Goal: Obtain resource: Obtain resource

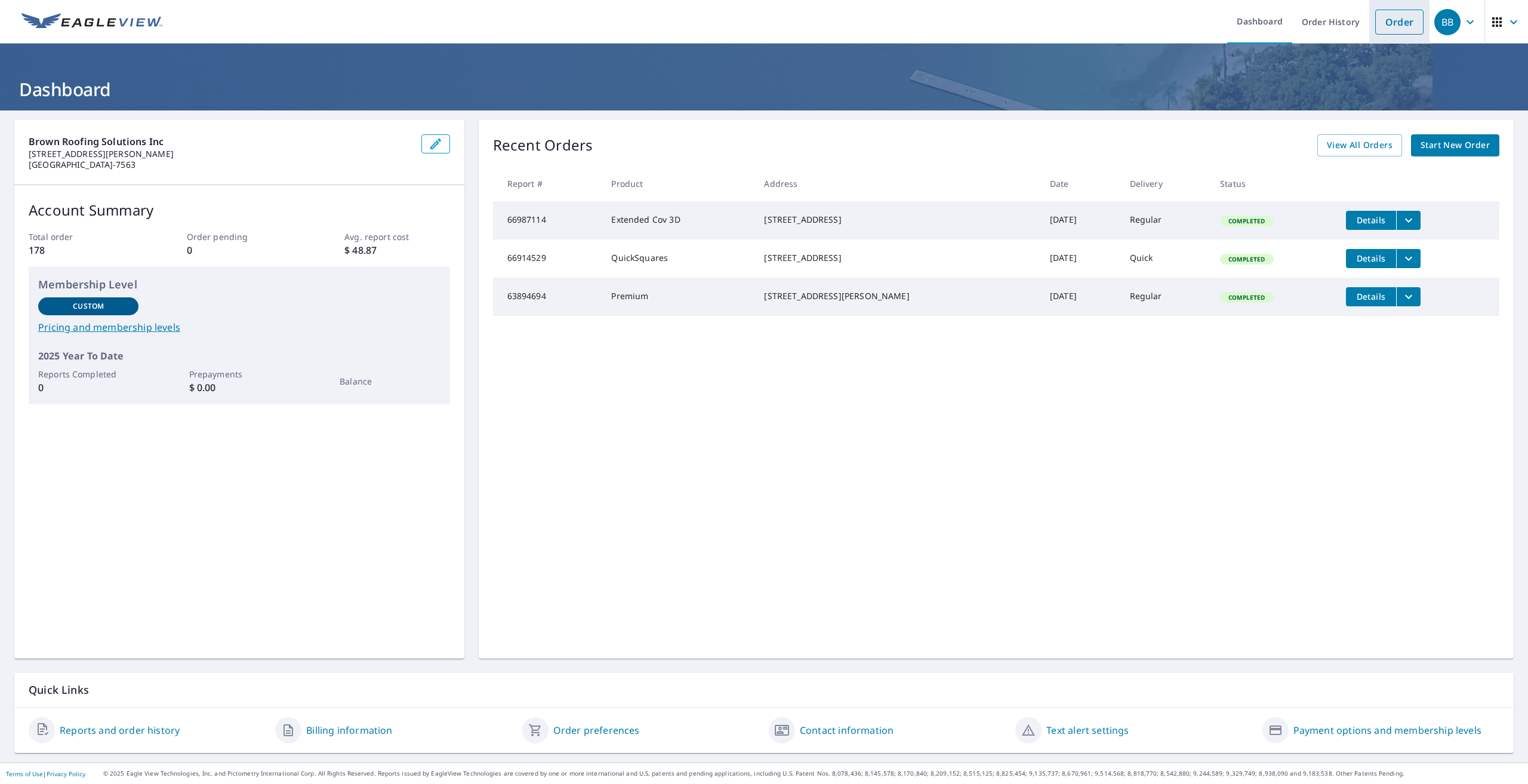
click at [1376, 21] on link "Order" at bounding box center [1400, 22] width 48 height 25
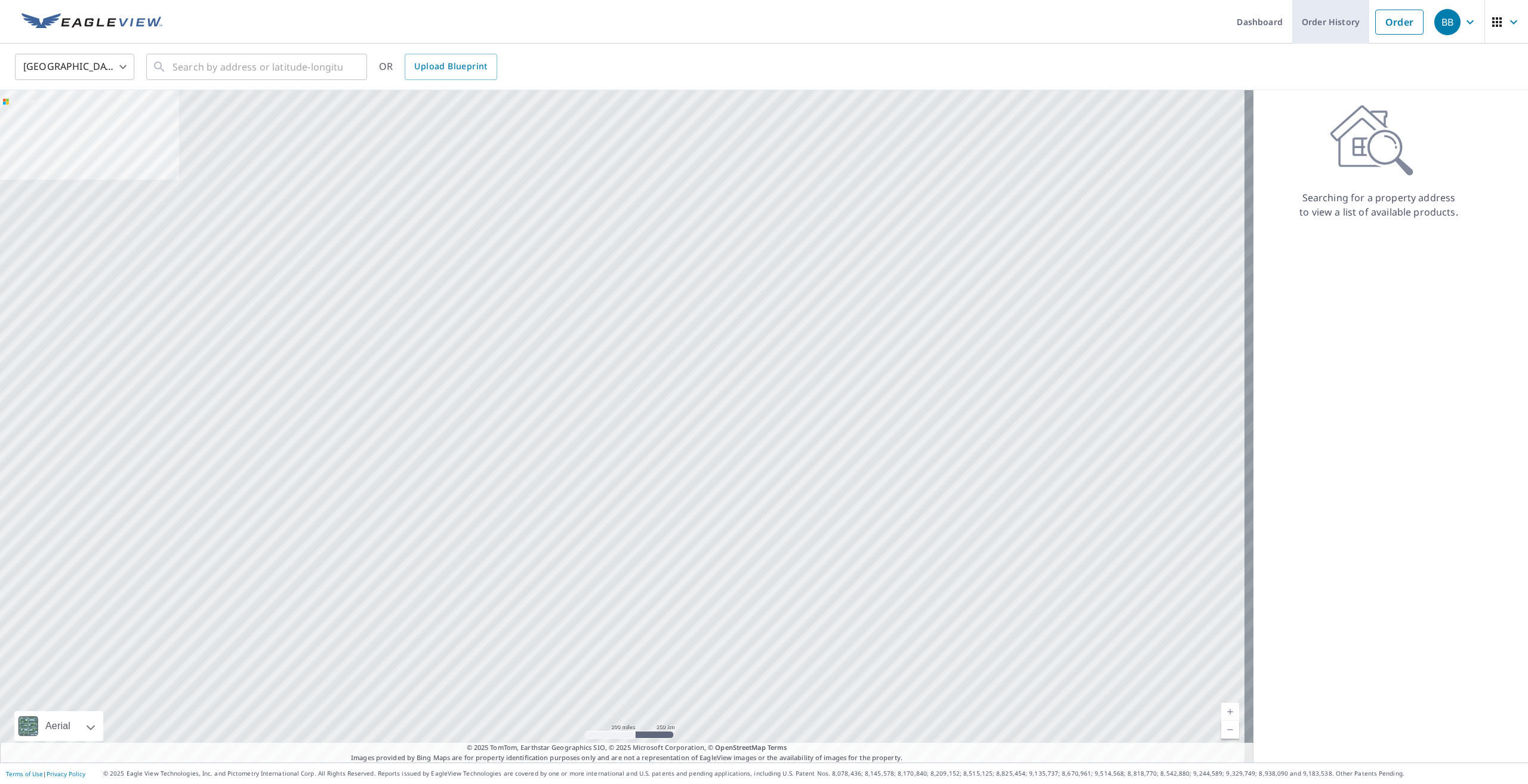
click at [1327, 24] on link "Order History" at bounding box center [1331, 22] width 77 height 44
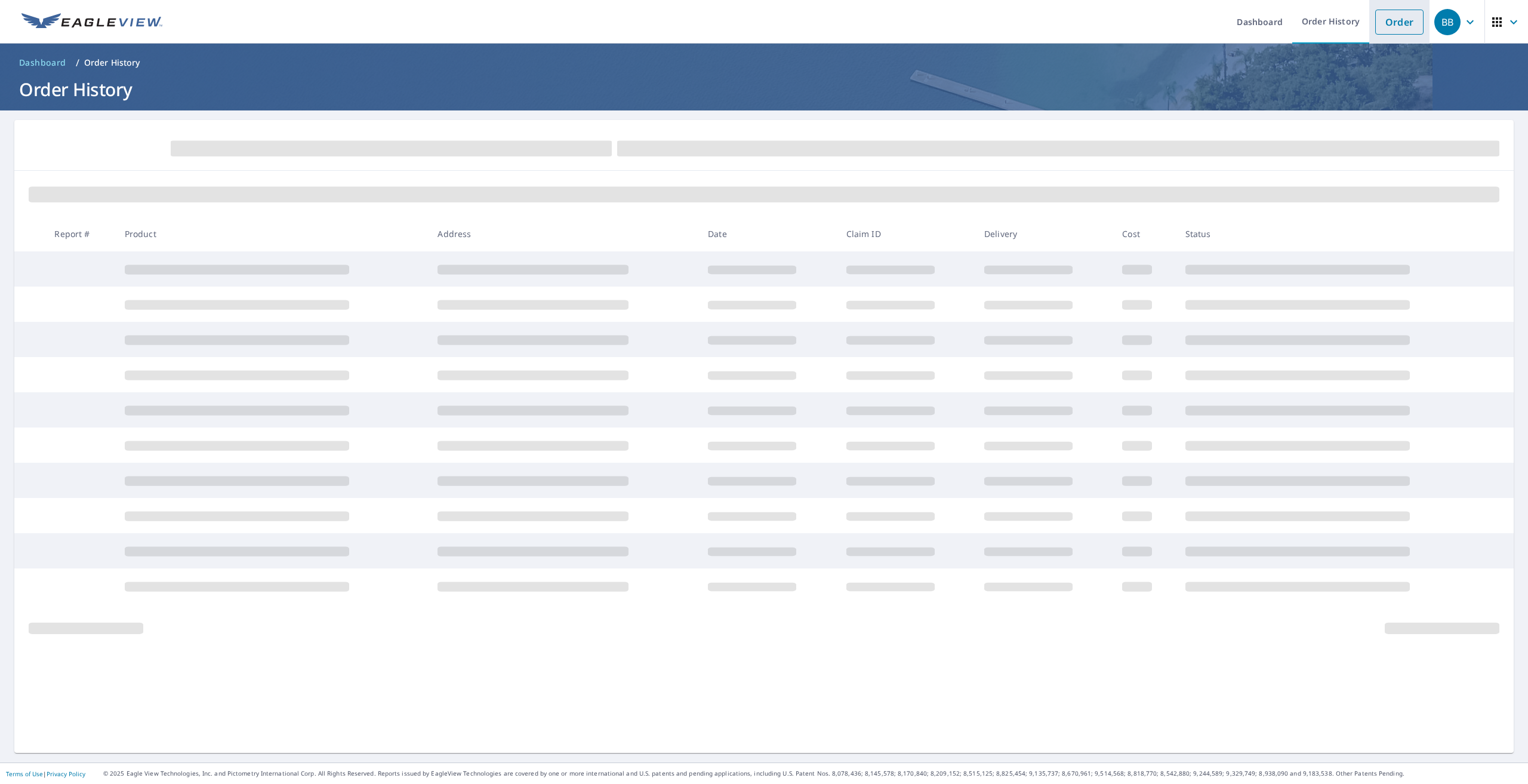
click at [1398, 27] on link "Order" at bounding box center [1400, 22] width 48 height 25
click at [1392, 24] on link "Order" at bounding box center [1400, 22] width 48 height 25
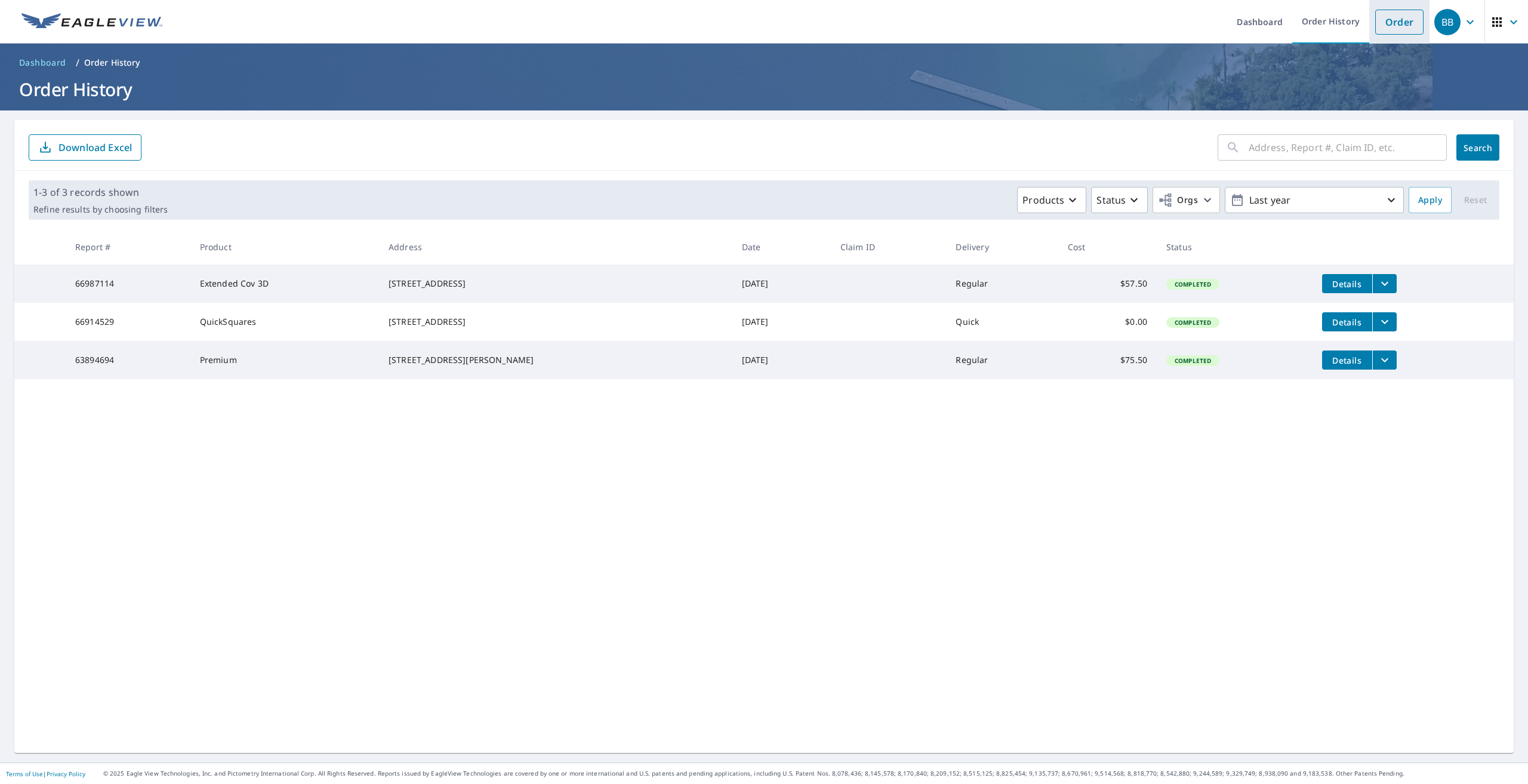
click at [1388, 22] on link "Order" at bounding box center [1400, 22] width 48 height 25
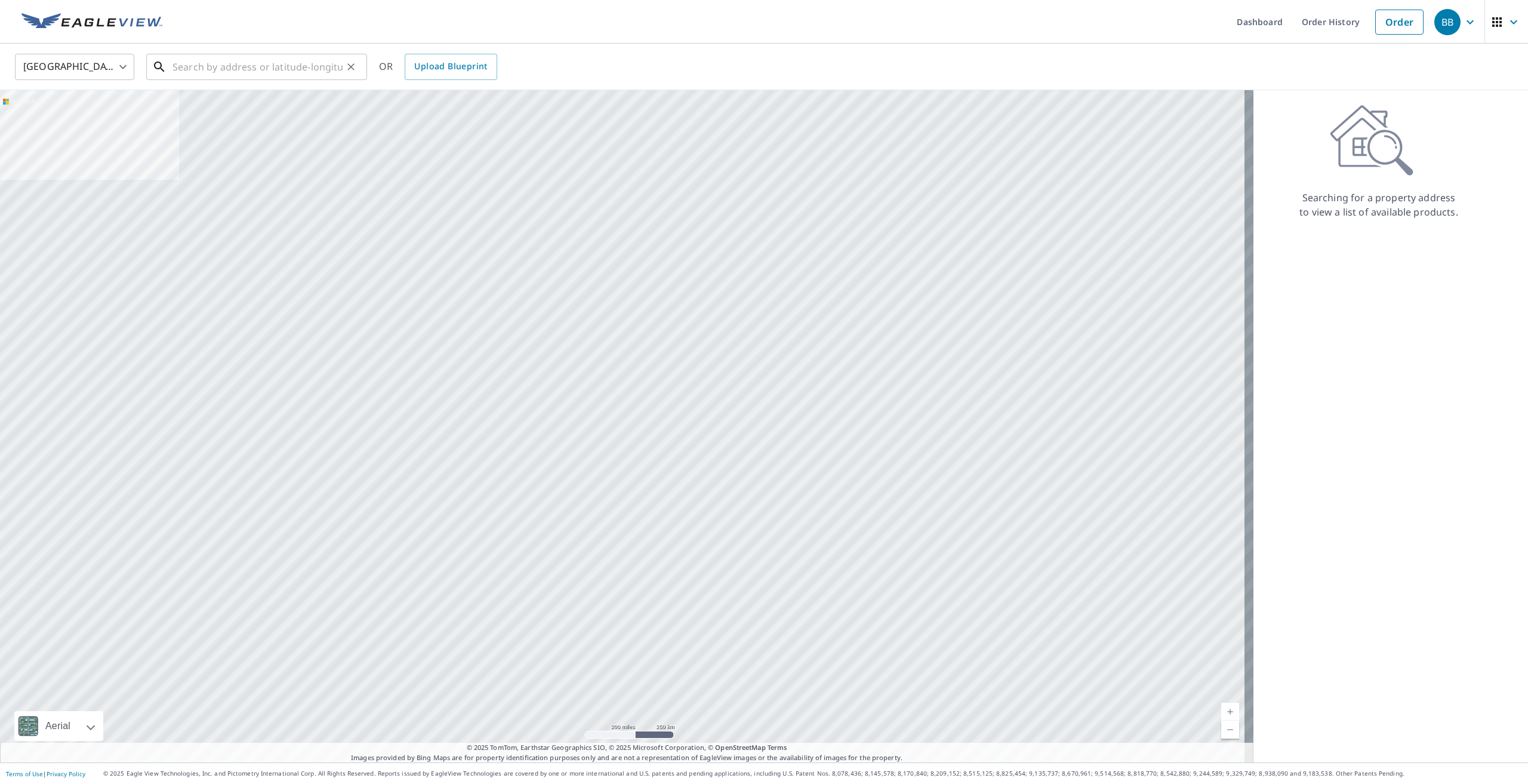
click at [206, 68] on input "text" at bounding box center [257, 66] width 170 height 33
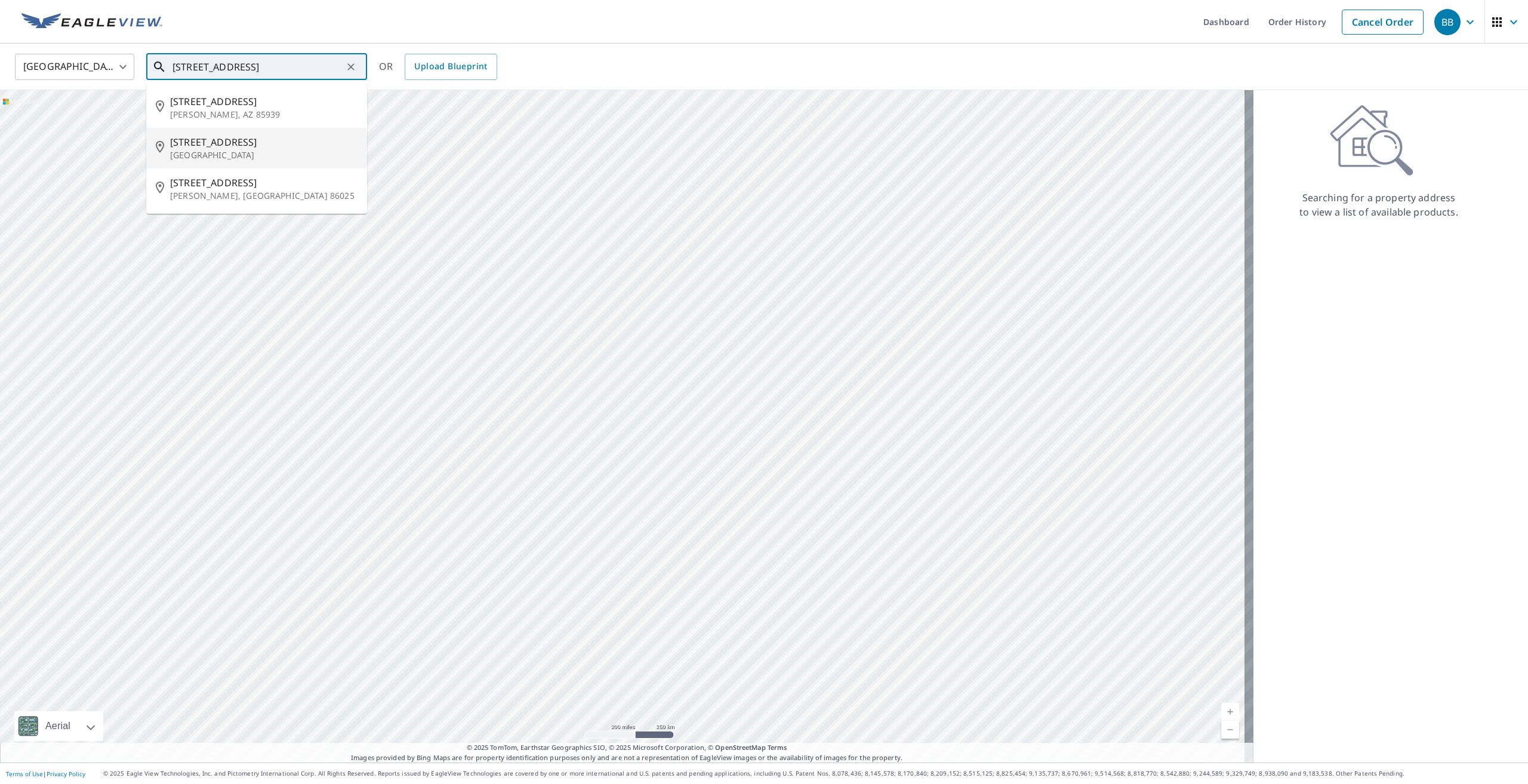
click at [223, 138] on span "[STREET_ADDRESS]" at bounding box center [263, 142] width 187 height 14
type input "[STREET_ADDRESS][PERSON_NAME]"
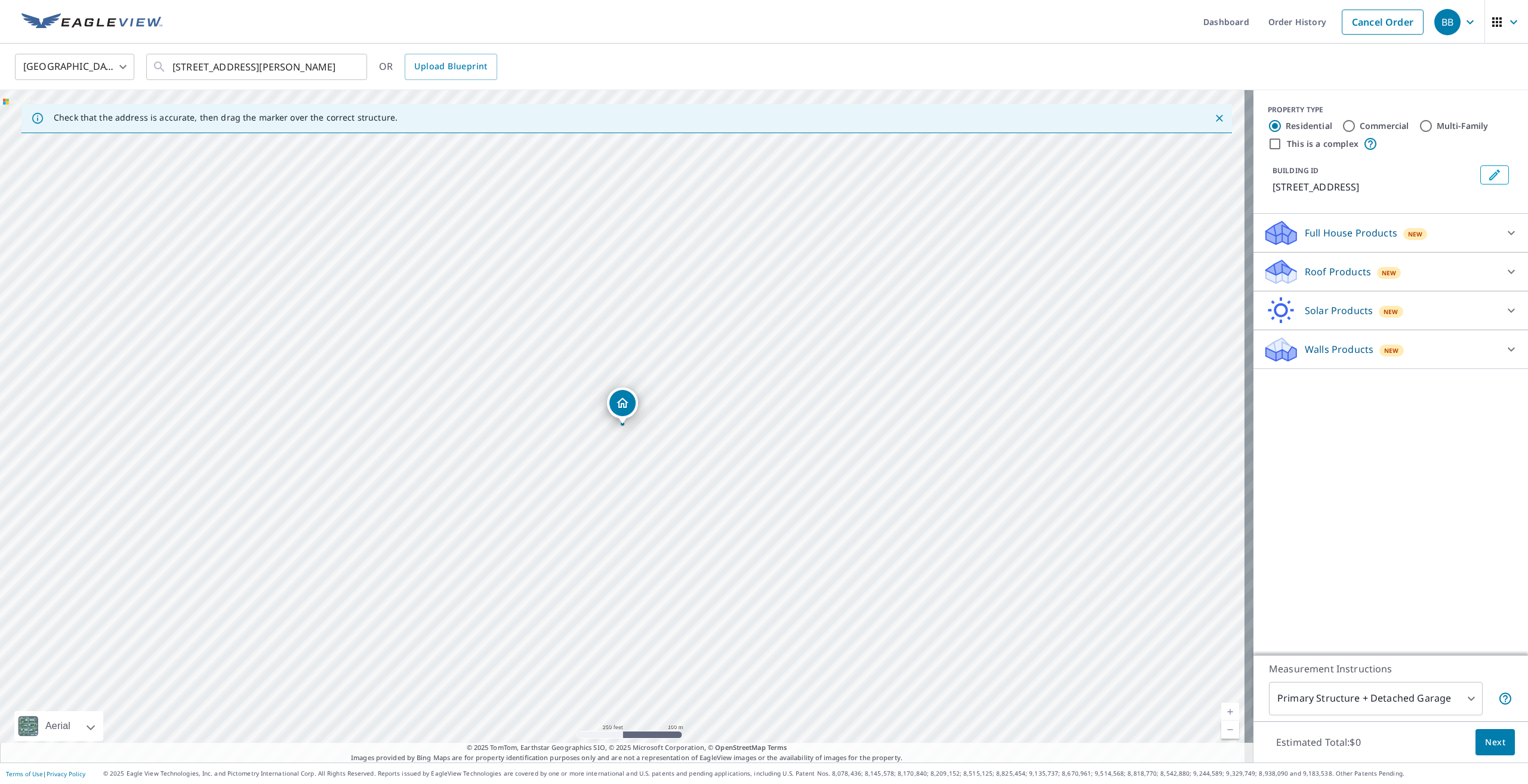
click at [1504, 236] on icon at bounding box center [1511, 232] width 14 height 14
click at [1506, 306] on icon at bounding box center [1511, 305] width 14 height 14
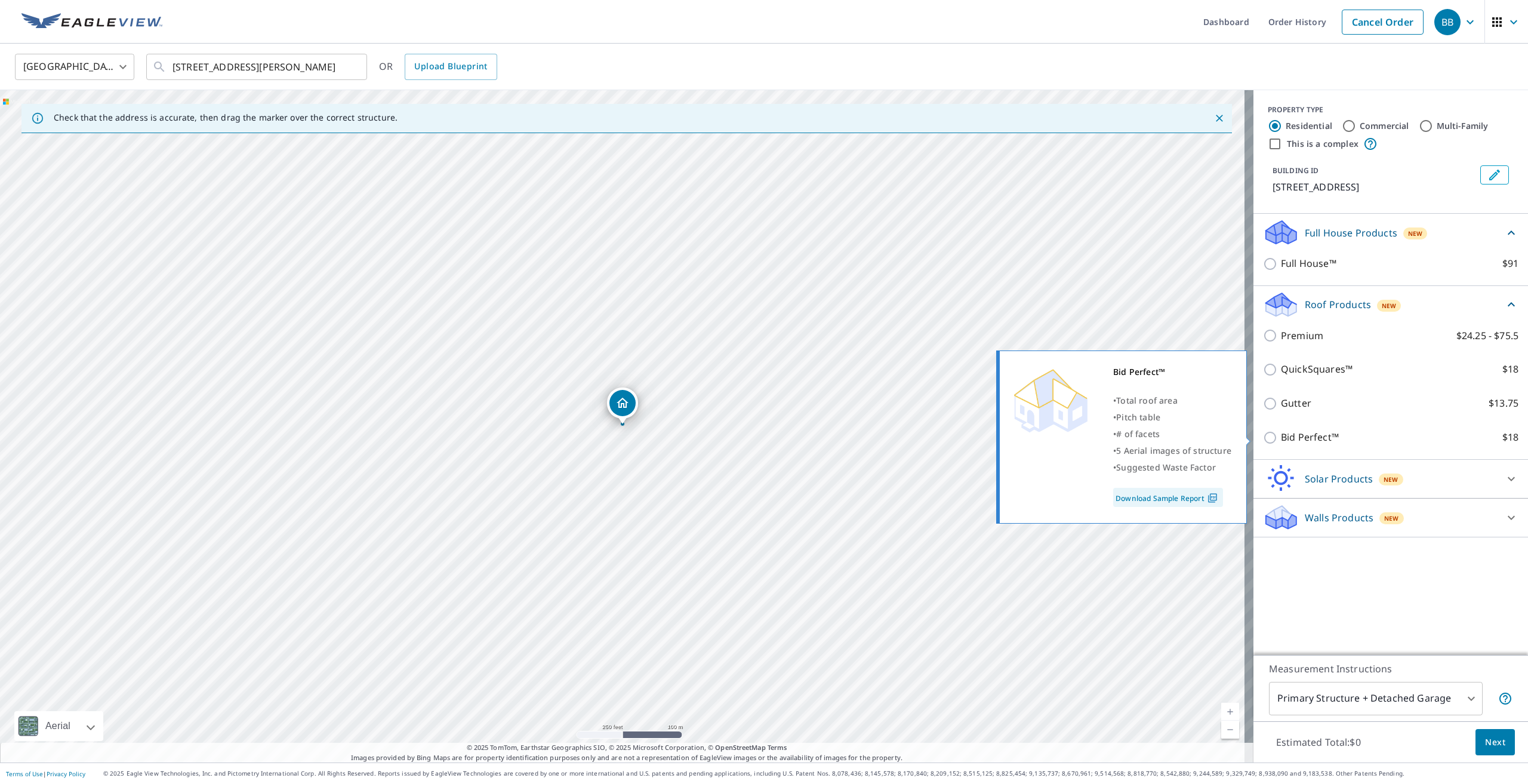
click at [1200, 493] on link "Download Sample Report" at bounding box center [1168, 497] width 110 height 19
